Goal: Information Seeking & Learning: Learn about a topic

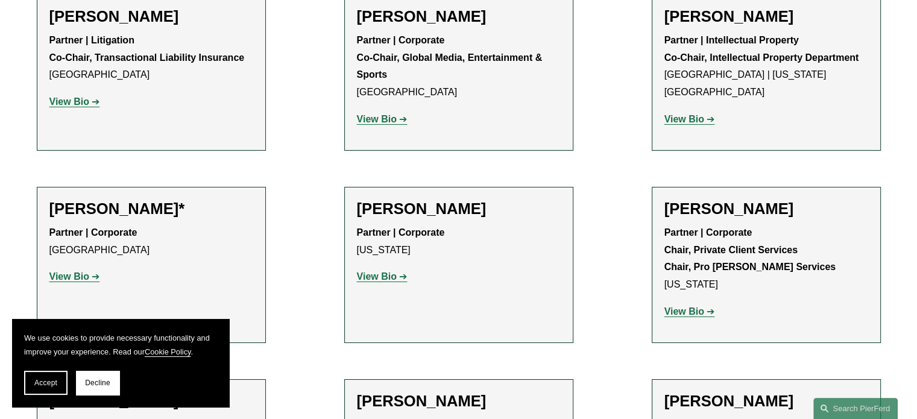
scroll to position [13330, 0]
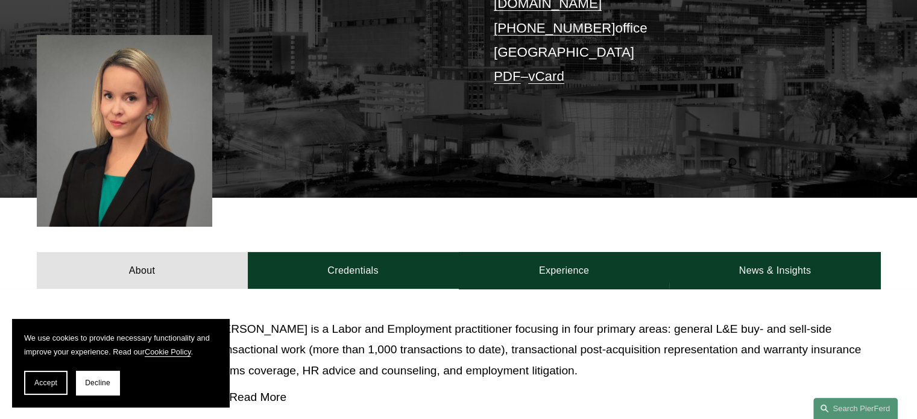
scroll to position [302, 0]
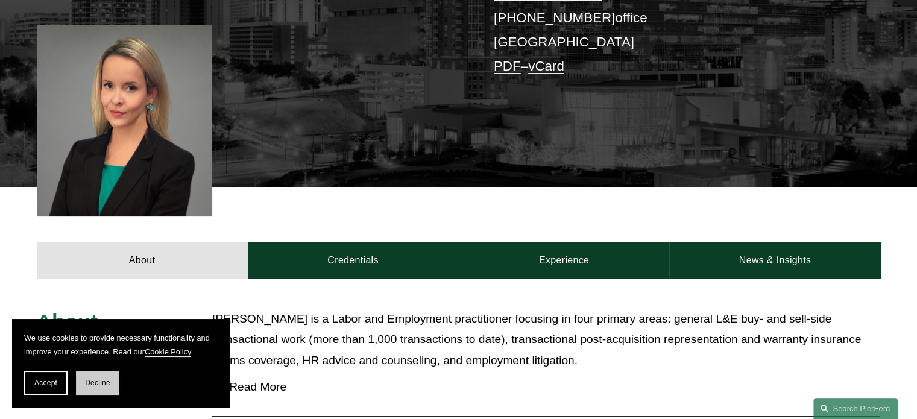
drag, startPoint x: 84, startPoint y: 400, endPoint x: 91, endPoint y: 394, distance: 9.0
click at [85, 398] on section "We use cookies to provide necessary functionality and improve your experience. …" at bounding box center [120, 363] width 217 height 88
click at [91, 394] on button "Decline" at bounding box center [97, 383] width 43 height 24
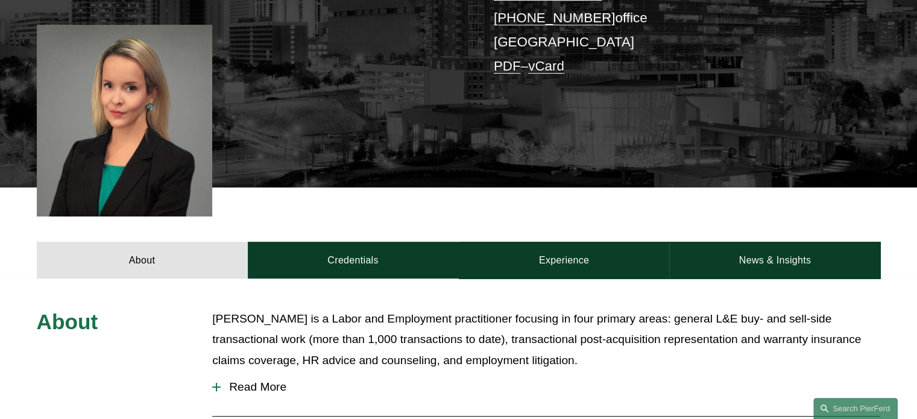
click at [216, 383] on div at bounding box center [216, 387] width 1 height 8
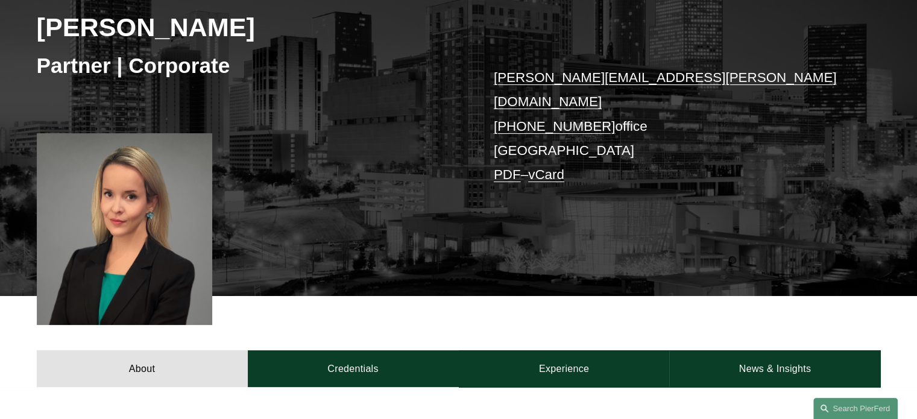
scroll to position [434, 0]
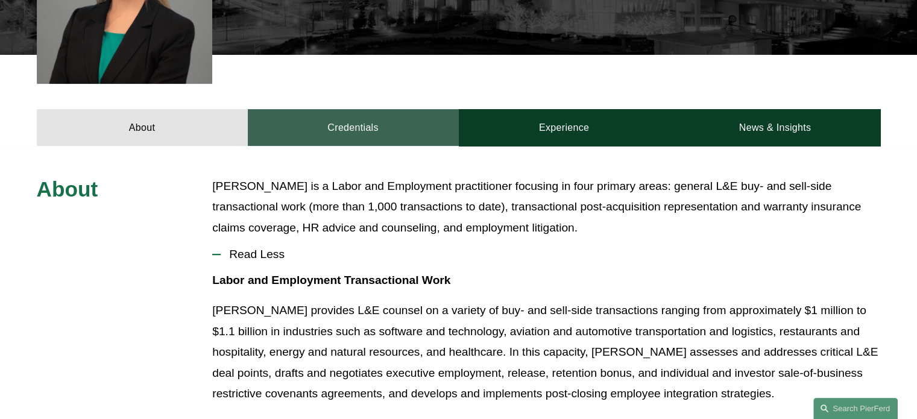
click at [338, 109] on link "Credentials" at bounding box center [353, 127] width 211 height 36
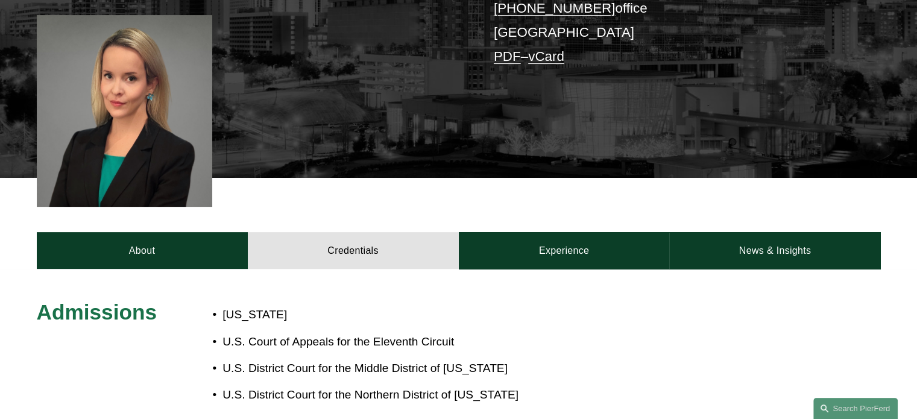
scroll to position [314, 0]
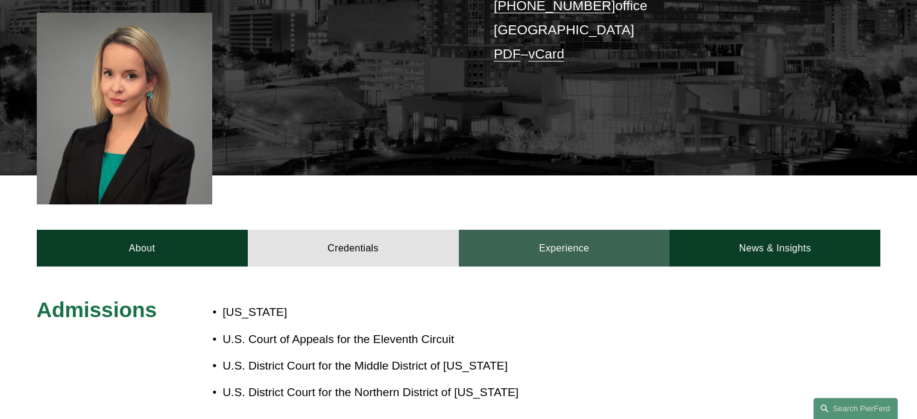
click at [557, 230] on link "Experience" at bounding box center [564, 248] width 211 height 36
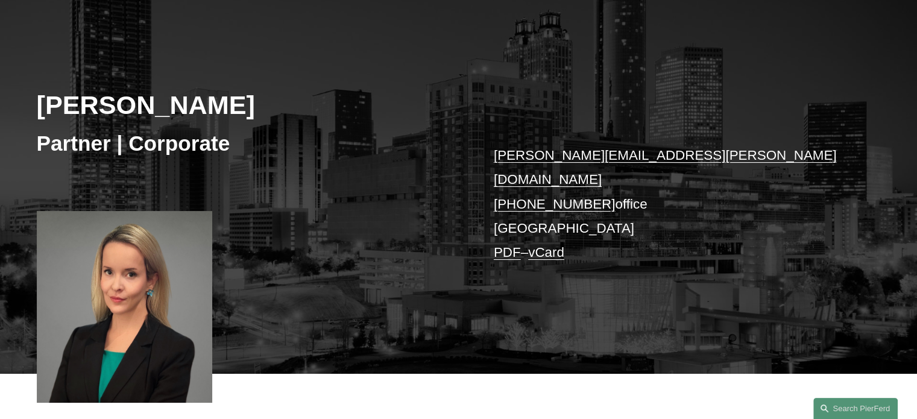
scroll to position [302, 0]
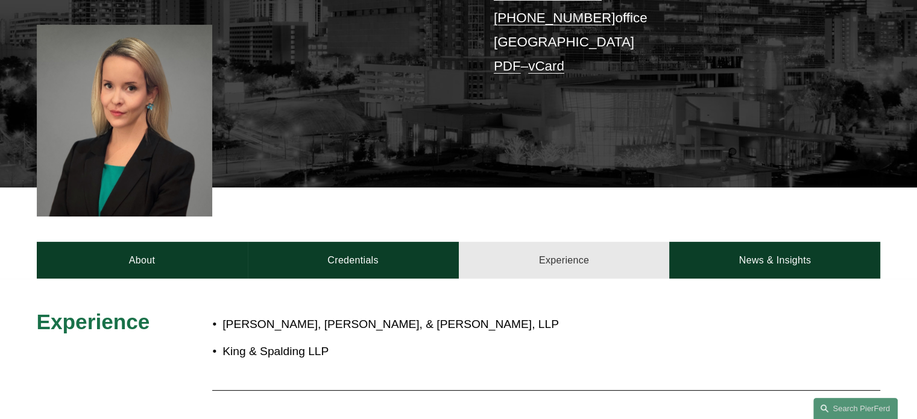
click at [584, 248] on link "Experience" at bounding box center [564, 260] width 211 height 36
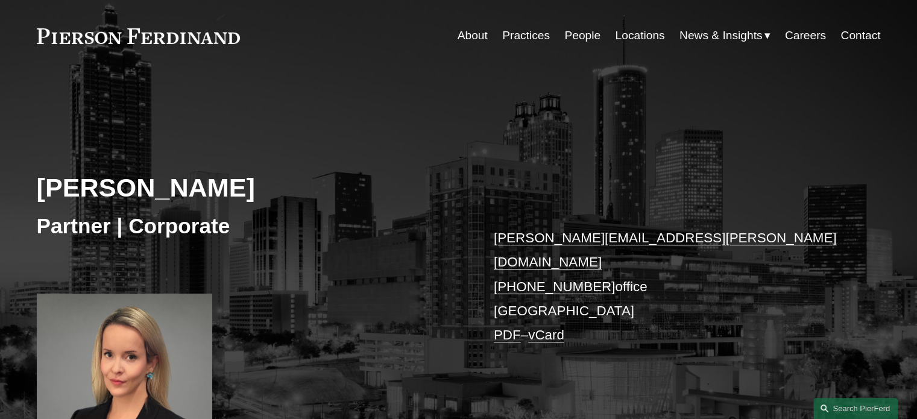
scroll to position [0, 0]
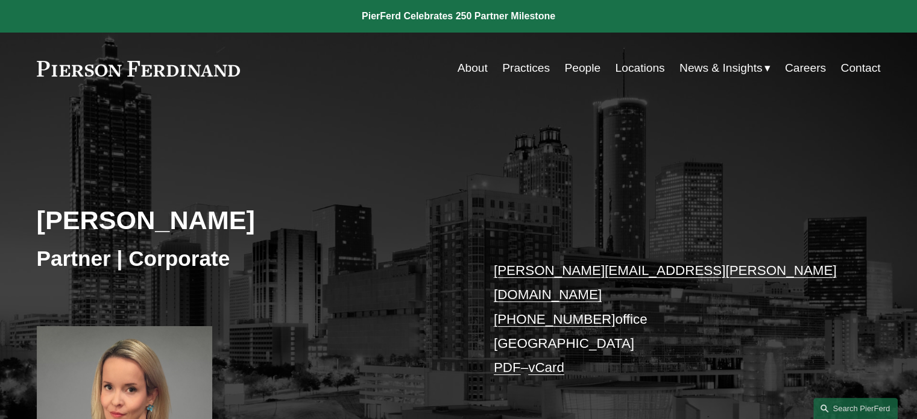
click at [581, 62] on link "People" at bounding box center [583, 68] width 36 height 23
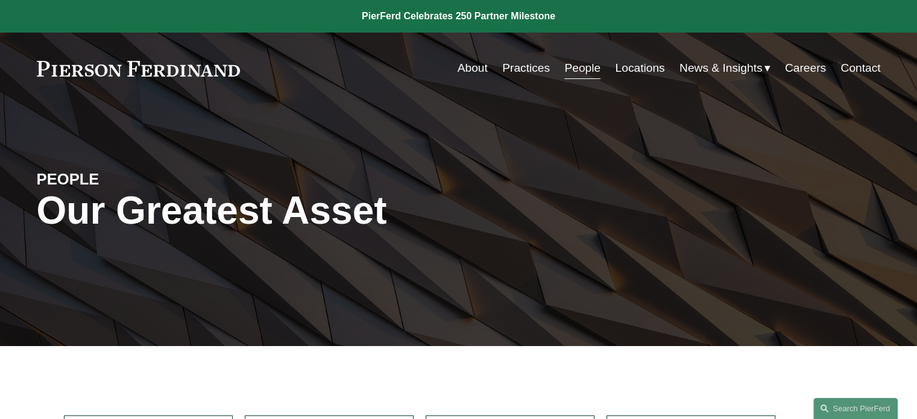
click at [54, 95] on div "Skip to Content About Practices People Locations" at bounding box center [458, 68] width 917 height 71
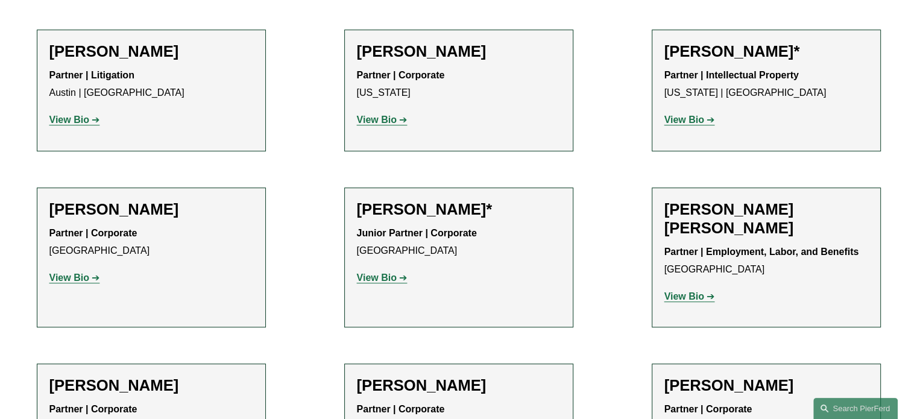
scroll to position [603, 0]
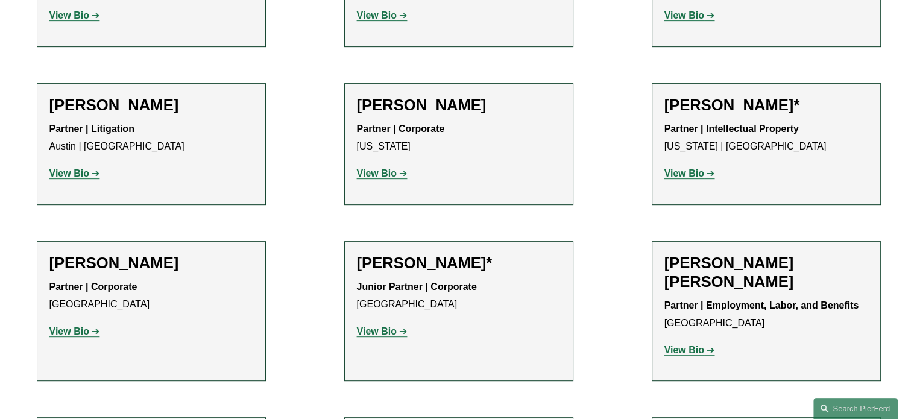
click at [379, 176] on strong "View Bio" at bounding box center [377, 173] width 40 height 10
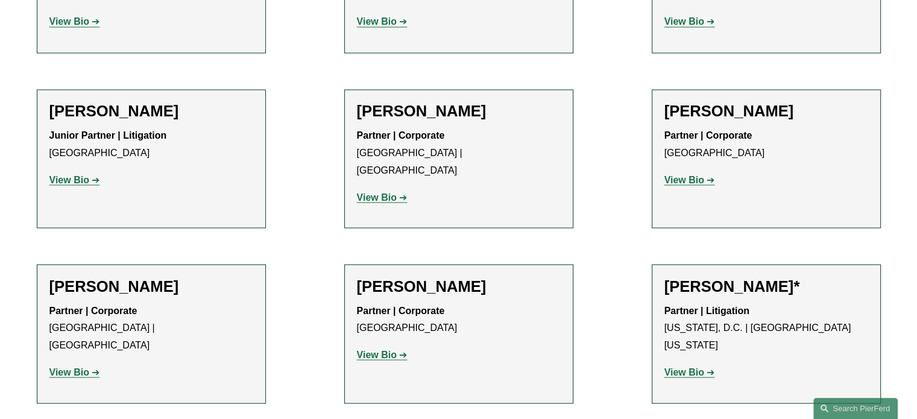
scroll to position [6755, 0]
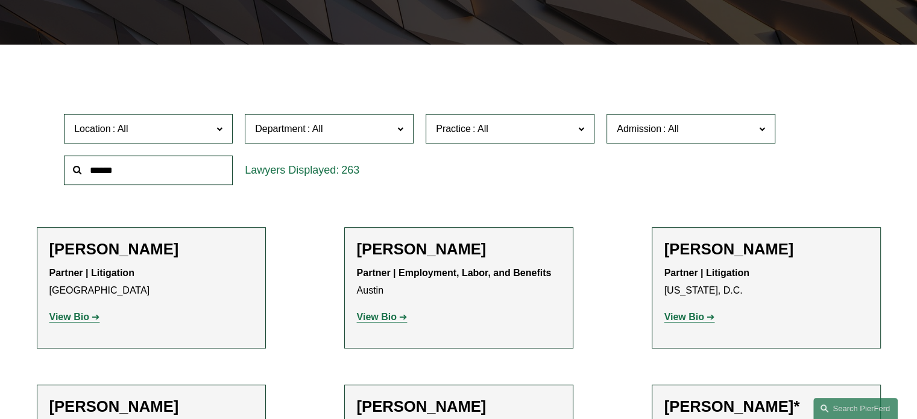
scroll to position [0, 0]
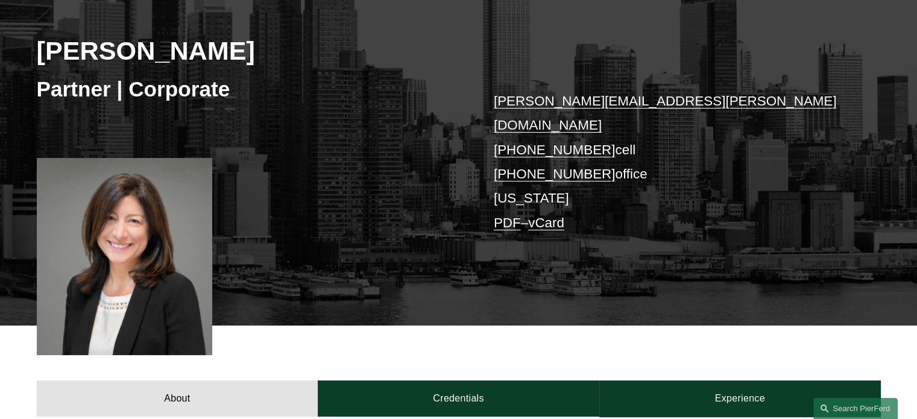
scroll to position [181, 0]
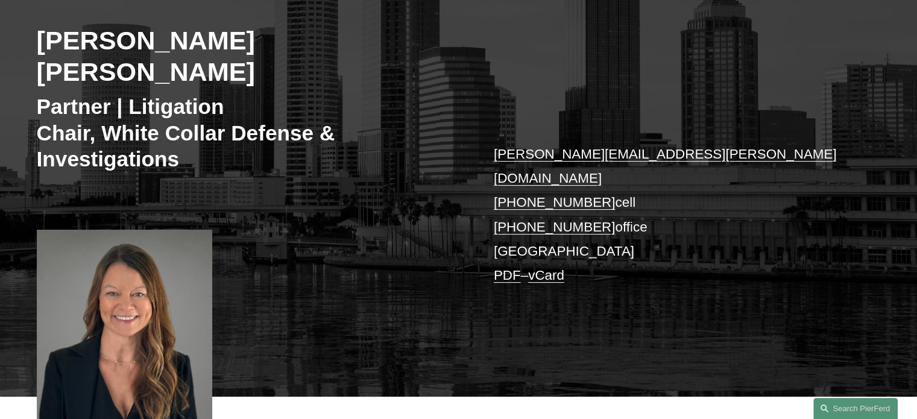
scroll to position [181, 0]
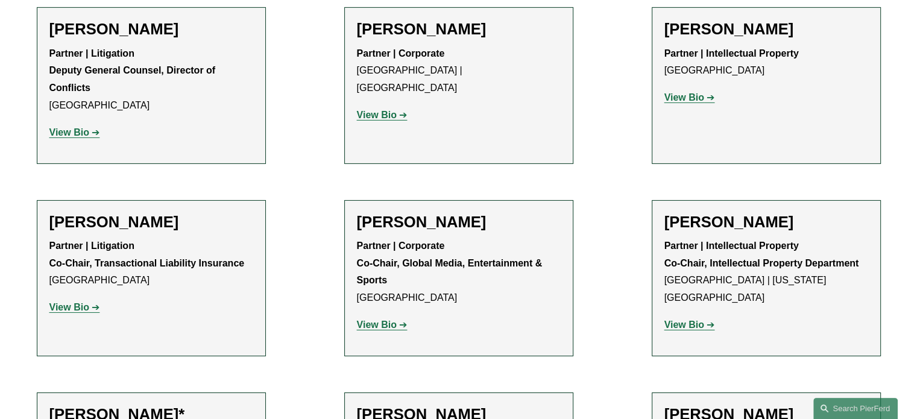
scroll to position [13269, 0]
